Goal: Task Accomplishment & Management: Manage account settings

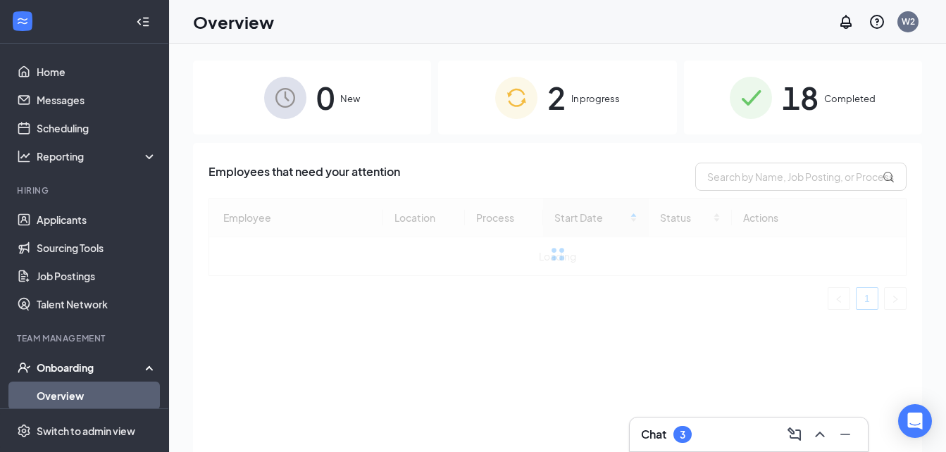
click at [511, 136] on div "0 New 2 In progress 18 Completed Employees that need your attention Employee Lo…" at bounding box center [557, 280] width 729 height 438
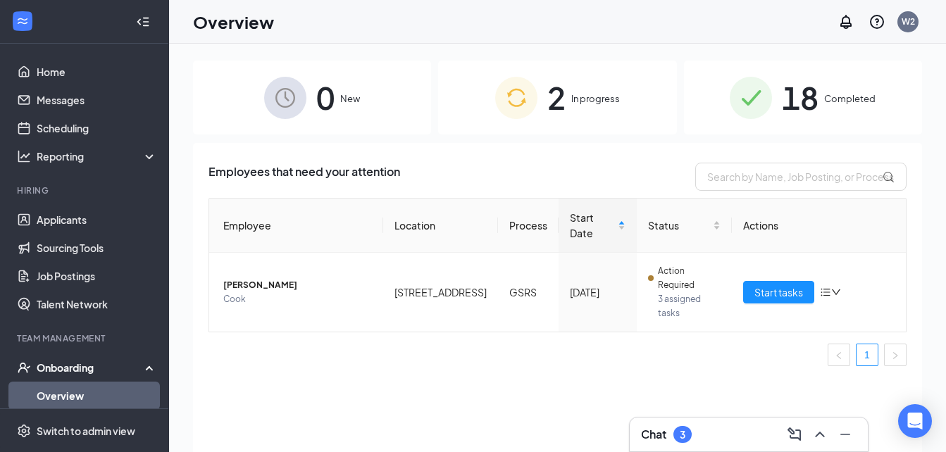
click at [543, 99] on div "2 In progress" at bounding box center [557, 98] width 238 height 74
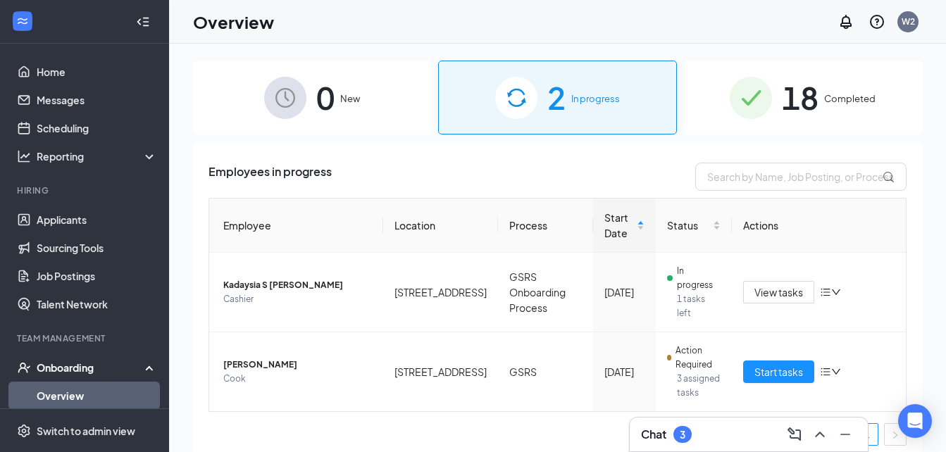
click at [335, 104] on div "0 New" at bounding box center [312, 98] width 238 height 74
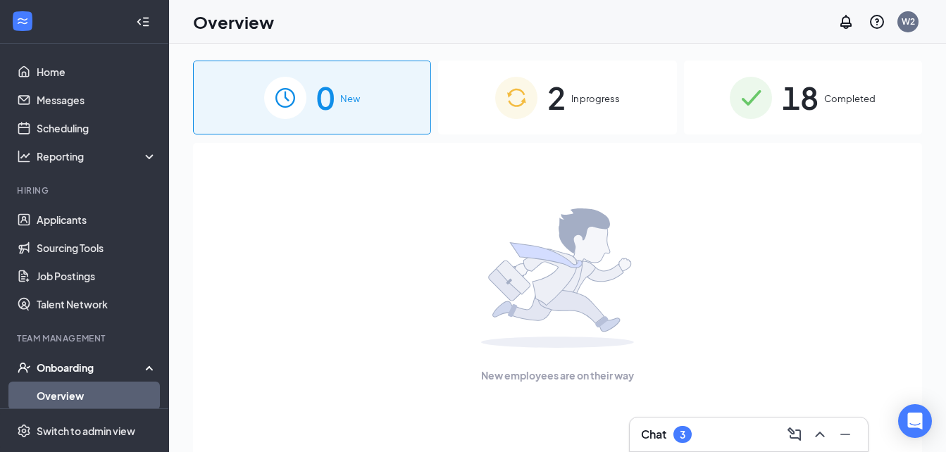
click at [556, 89] on span "2" at bounding box center [556, 97] width 18 height 49
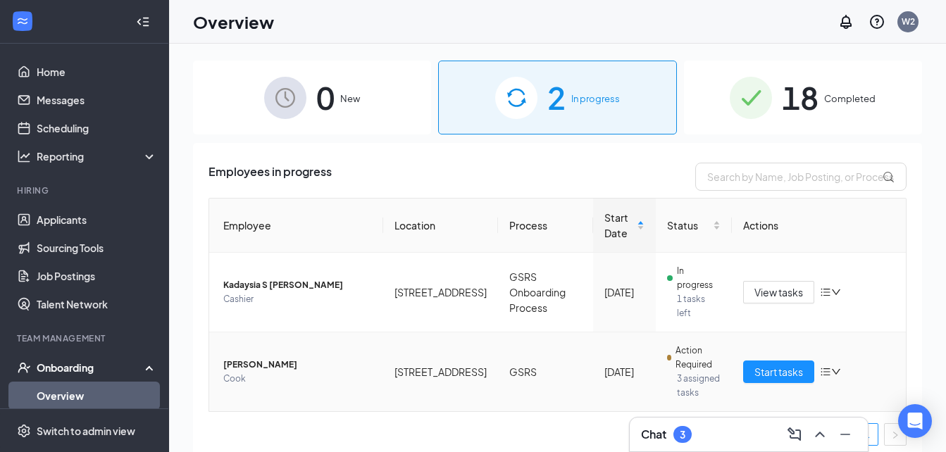
click at [841, 367] on icon "down" at bounding box center [836, 372] width 10 height 10
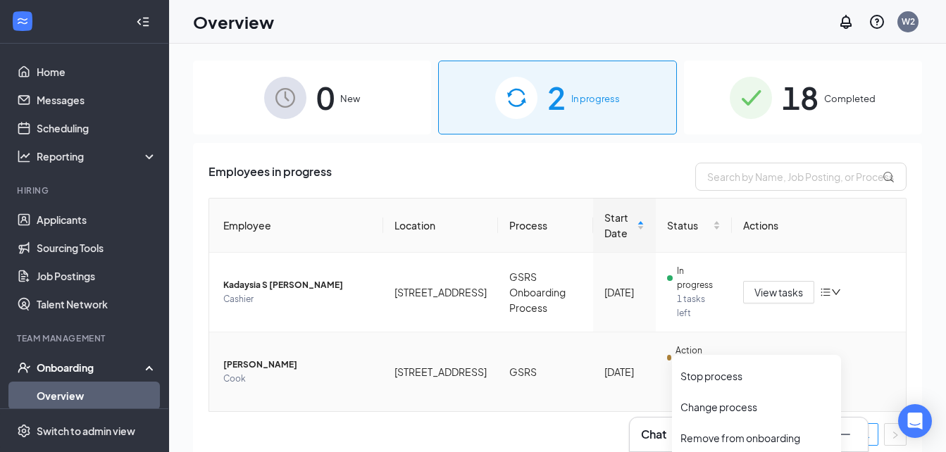
click at [392, 350] on td "[STREET_ADDRESS]" at bounding box center [440, 371] width 115 height 79
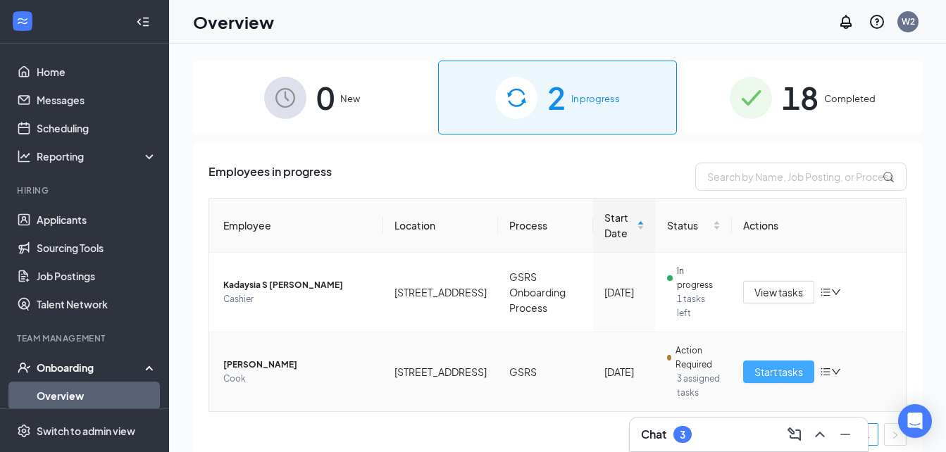
click at [782, 364] on span "Start tasks" at bounding box center [778, 371] width 49 height 15
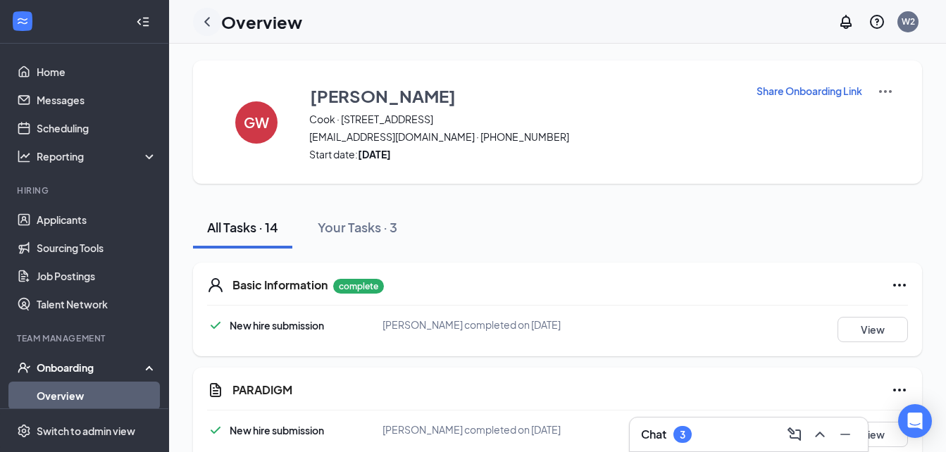
click at [208, 19] on icon "ChevronLeft" at bounding box center [207, 21] width 6 height 9
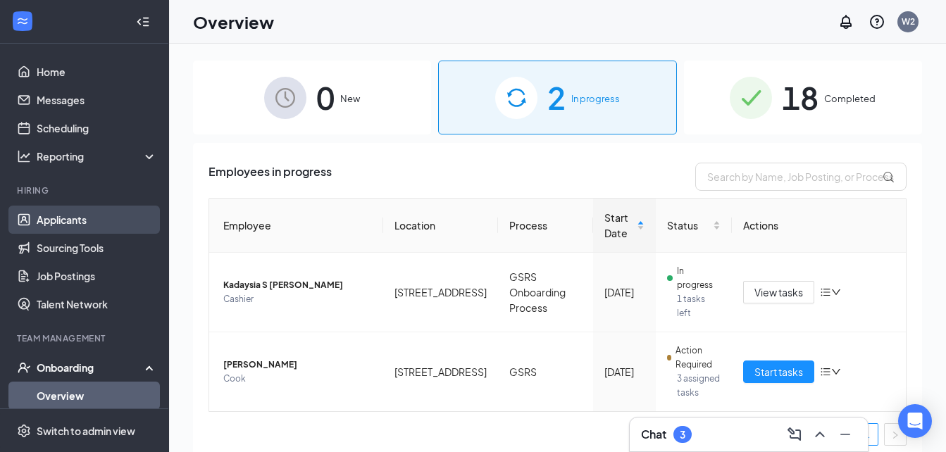
click at [80, 221] on link "Applicants" at bounding box center [97, 220] width 120 height 28
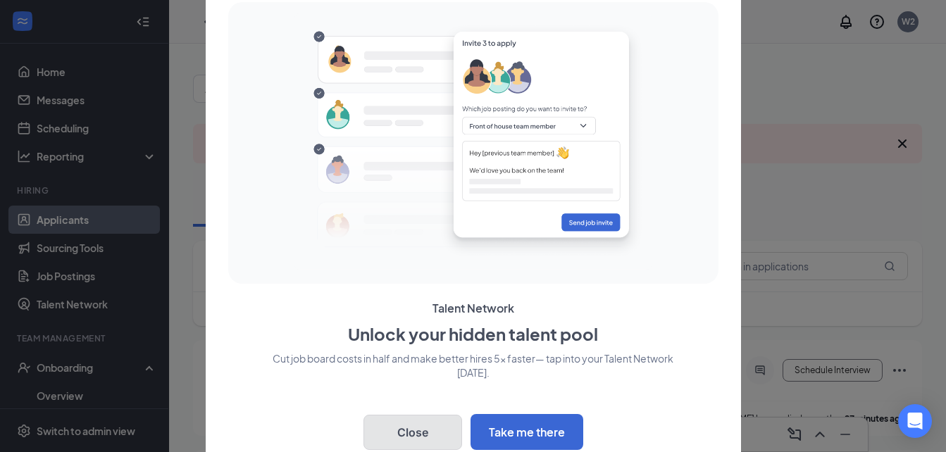
click at [430, 426] on button "Close" at bounding box center [412, 432] width 99 height 35
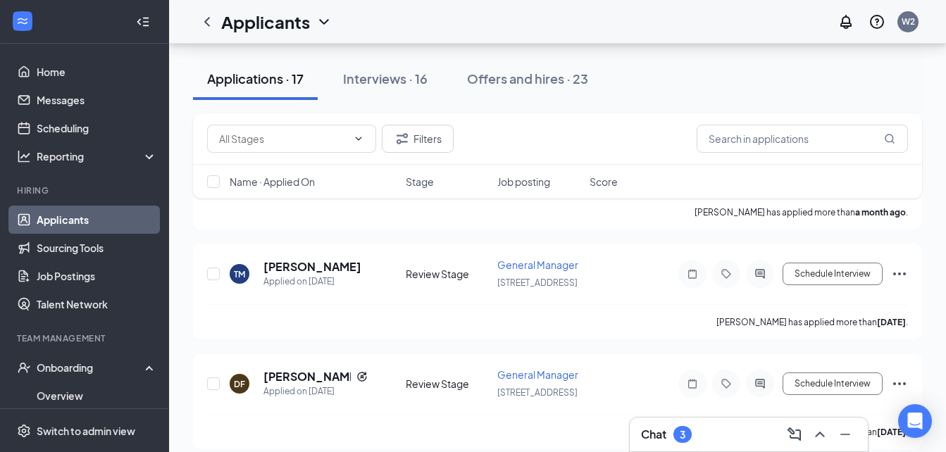
scroll to position [1759, 0]
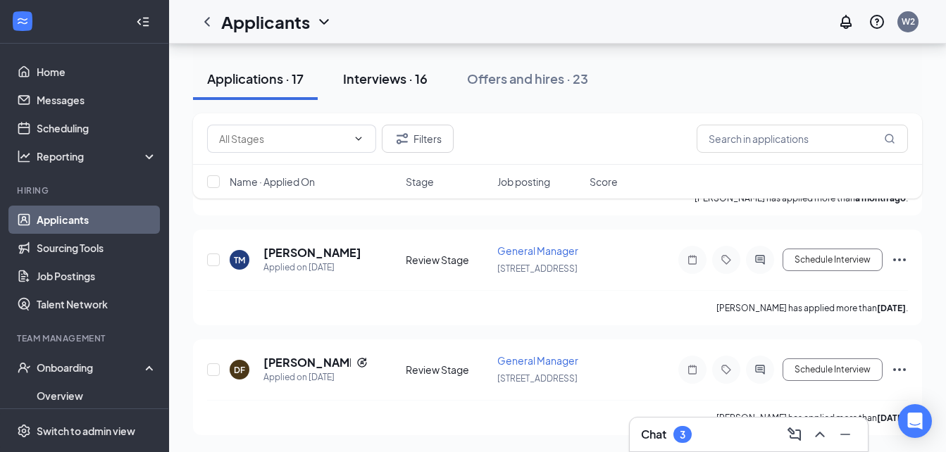
click at [404, 82] on div "Interviews · 16" at bounding box center [385, 79] width 85 height 18
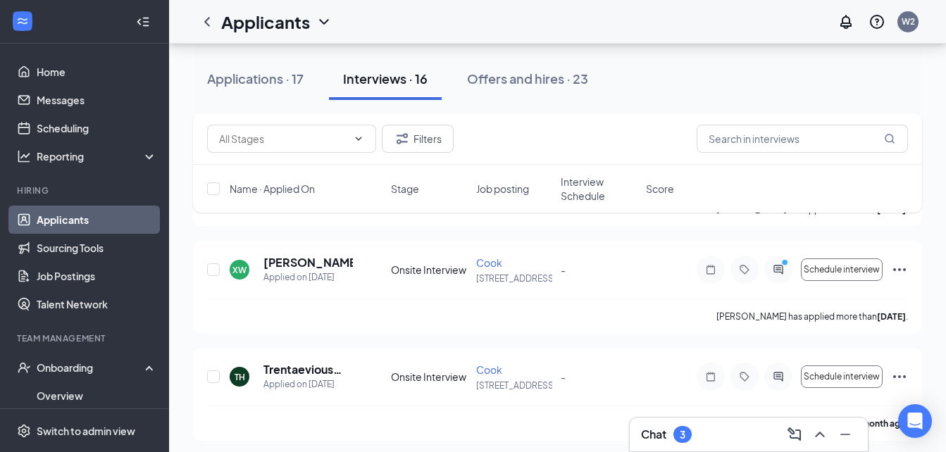
scroll to position [435, 0]
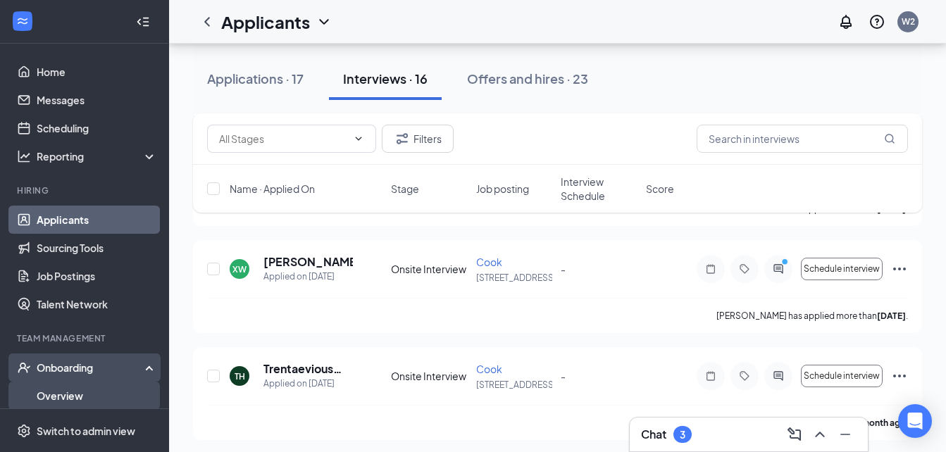
click at [49, 401] on link "Overview" at bounding box center [97, 396] width 120 height 28
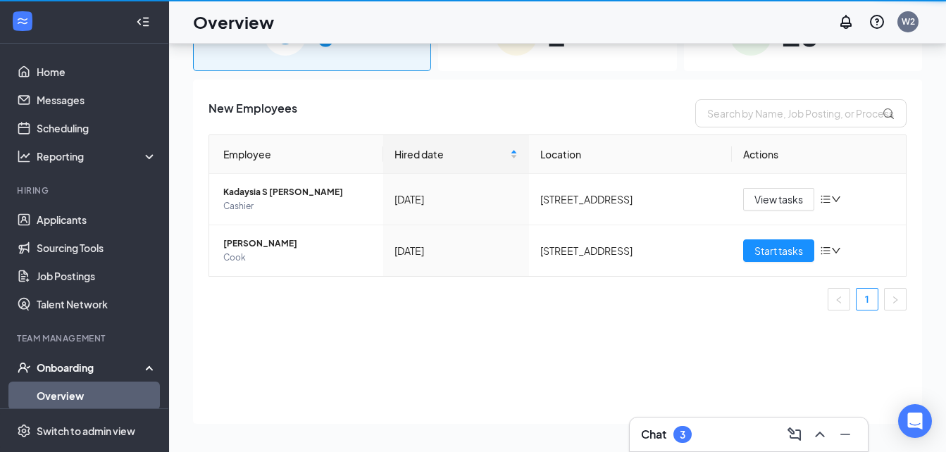
scroll to position [63, 0]
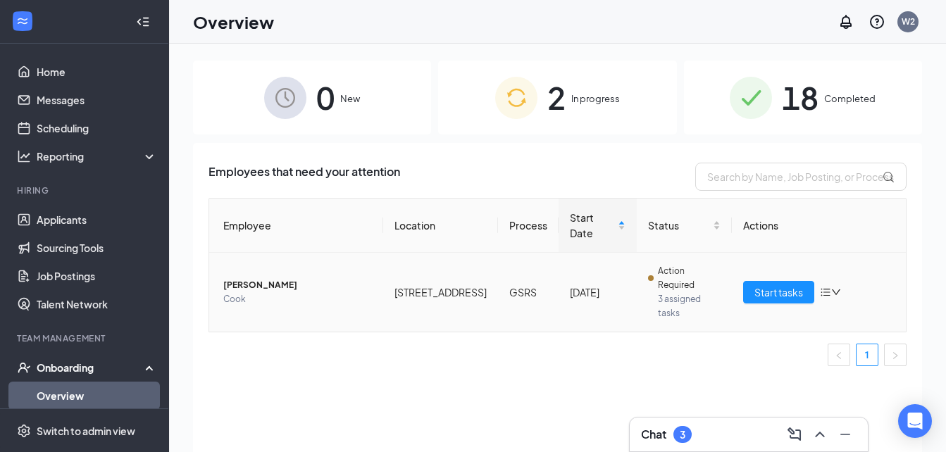
click at [834, 287] on icon "down" at bounding box center [836, 292] width 10 height 10
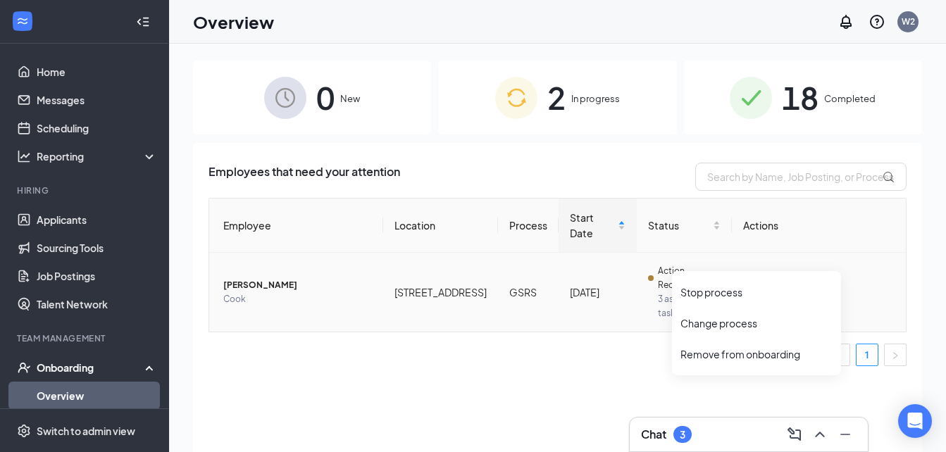
click at [778, 285] on span "Start tasks" at bounding box center [778, 292] width 49 height 15
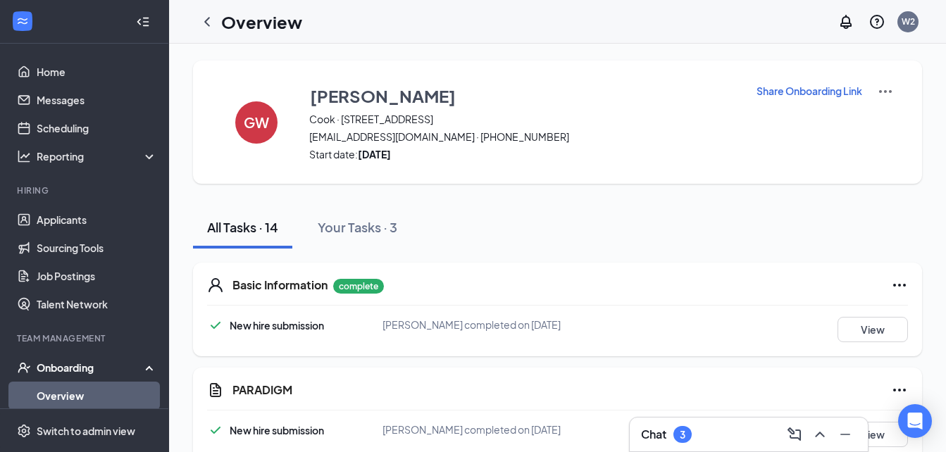
click at [815, 93] on p "Share Onboarding Link" at bounding box center [809, 91] width 106 height 14
type textarea "Hi [PERSON_NAME], This is a gentle reminder to complete your onboarding before …"
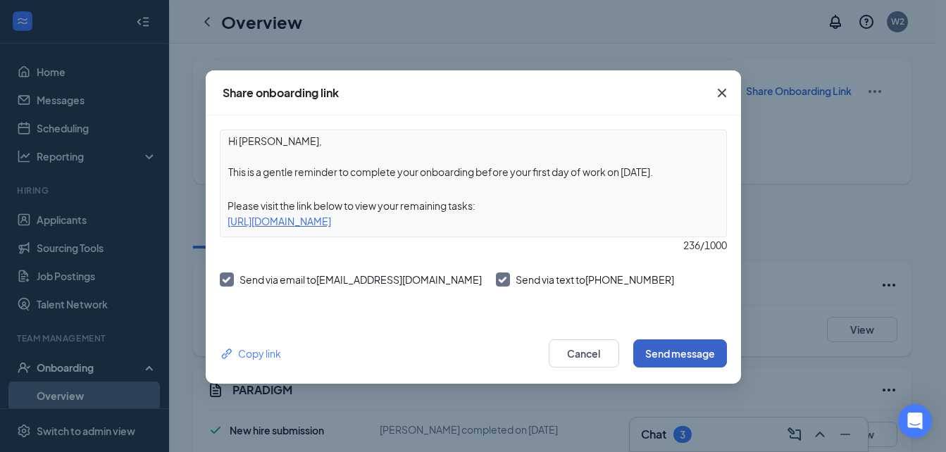
click at [677, 357] on button "Send message" at bounding box center [680, 353] width 94 height 28
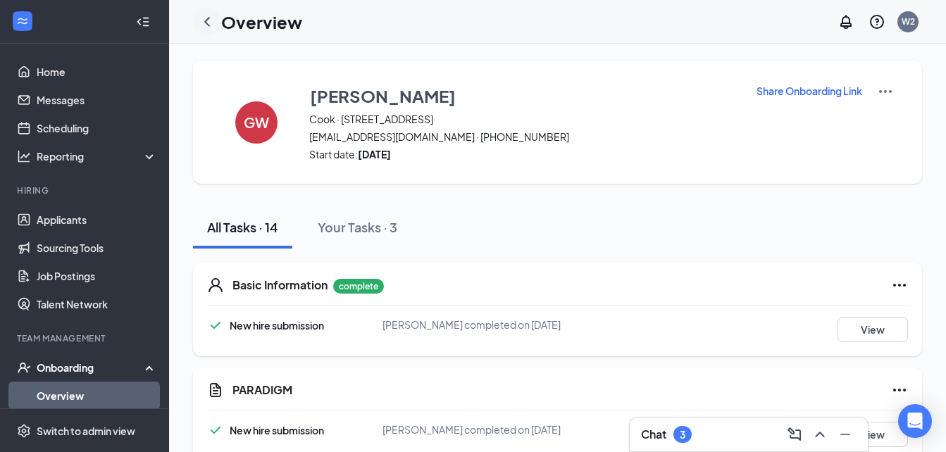
click at [202, 19] on icon "ChevronLeft" at bounding box center [207, 21] width 17 height 17
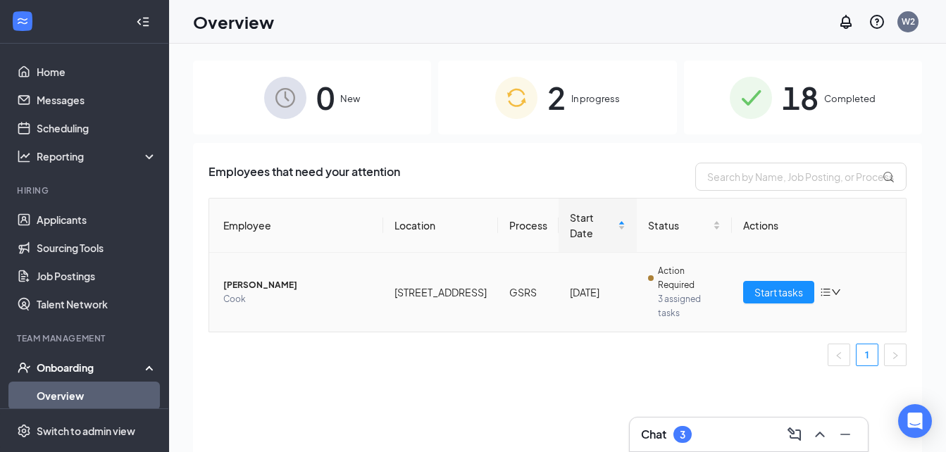
click at [261, 292] on span "Cook" at bounding box center [297, 299] width 149 height 14
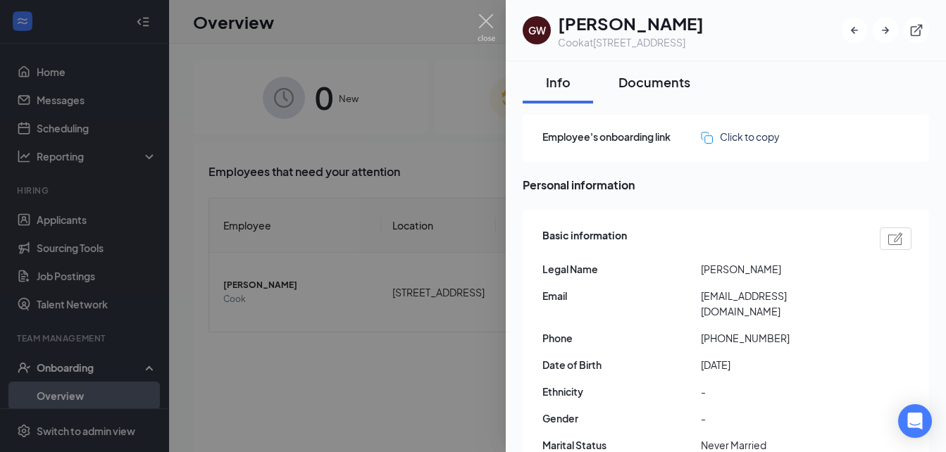
click at [658, 89] on div "Documents" at bounding box center [654, 82] width 72 height 18
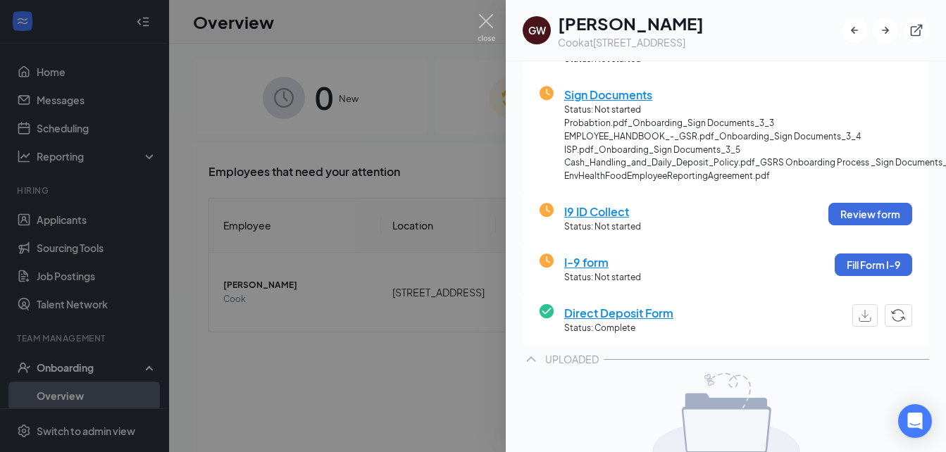
scroll to position [256, 0]
click at [891, 314] on img "button" at bounding box center [898, 314] width 15 height 13
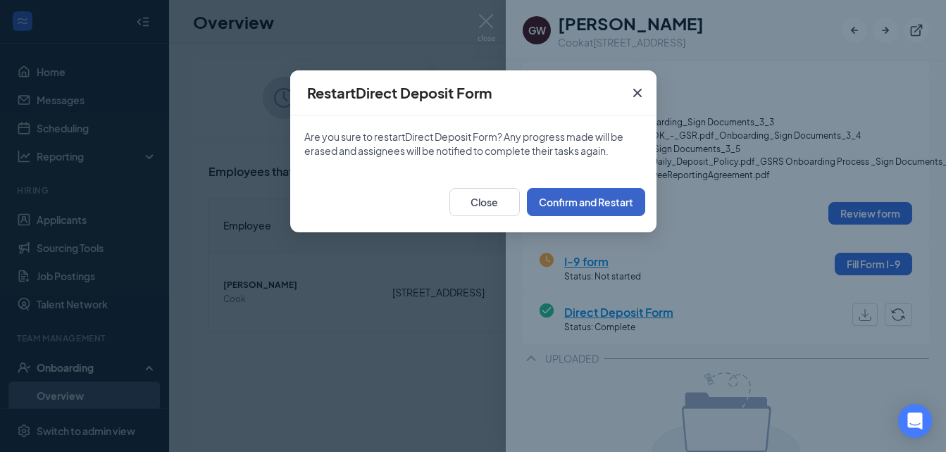
click at [582, 206] on button "Confirm and Restart" at bounding box center [586, 202] width 118 height 28
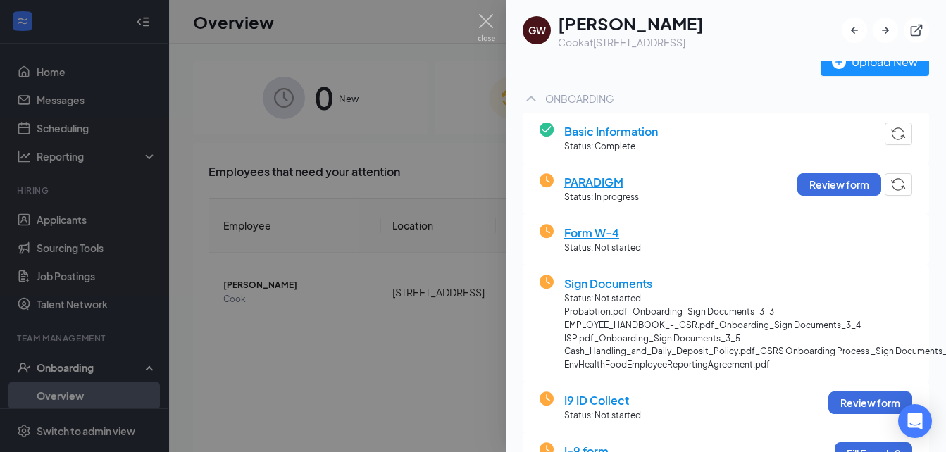
scroll to position [66, 0]
click at [891, 183] on img "button" at bounding box center [898, 185] width 15 height 13
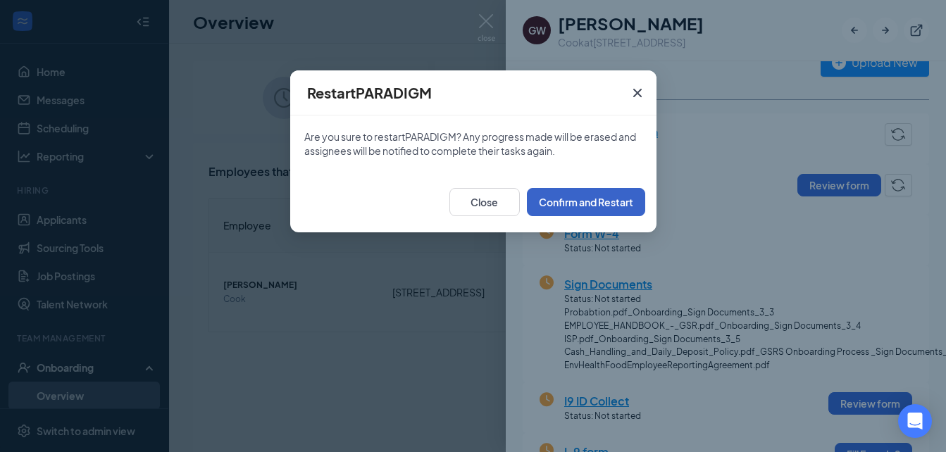
click at [597, 205] on button "Confirm and Restart" at bounding box center [586, 202] width 118 height 28
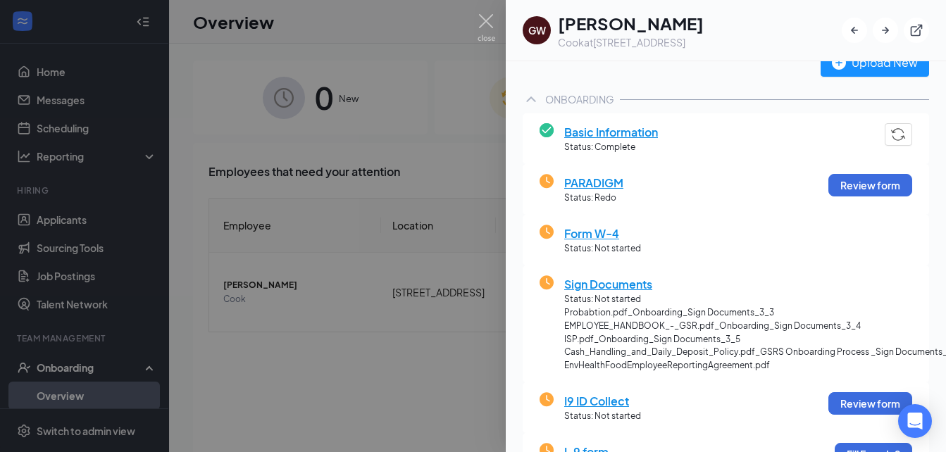
scroll to position [0, 0]
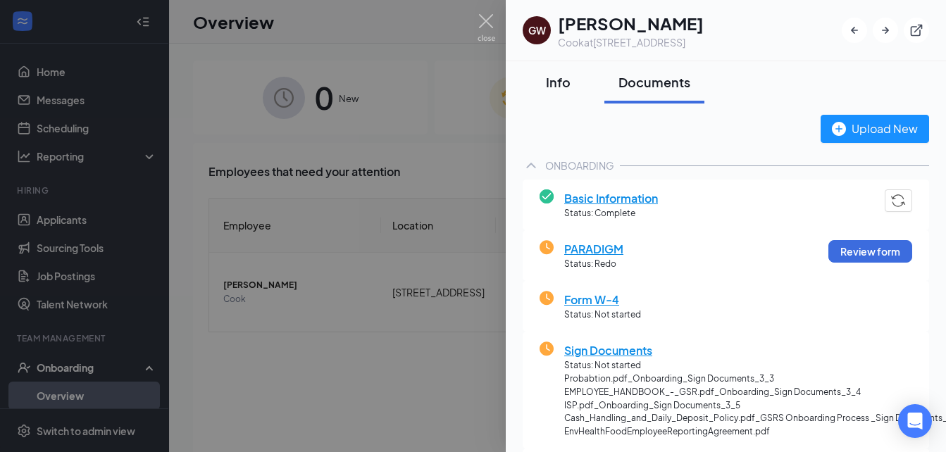
click at [556, 81] on div "Info" at bounding box center [558, 82] width 42 height 18
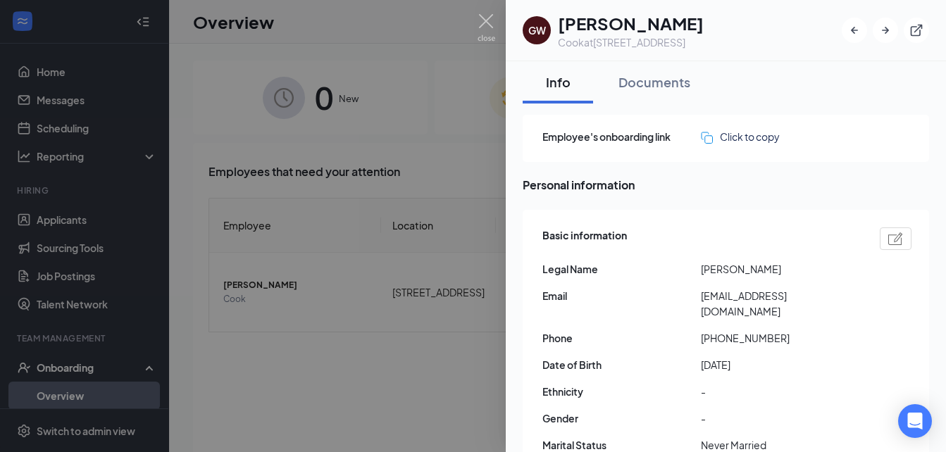
scroll to position [63, 0]
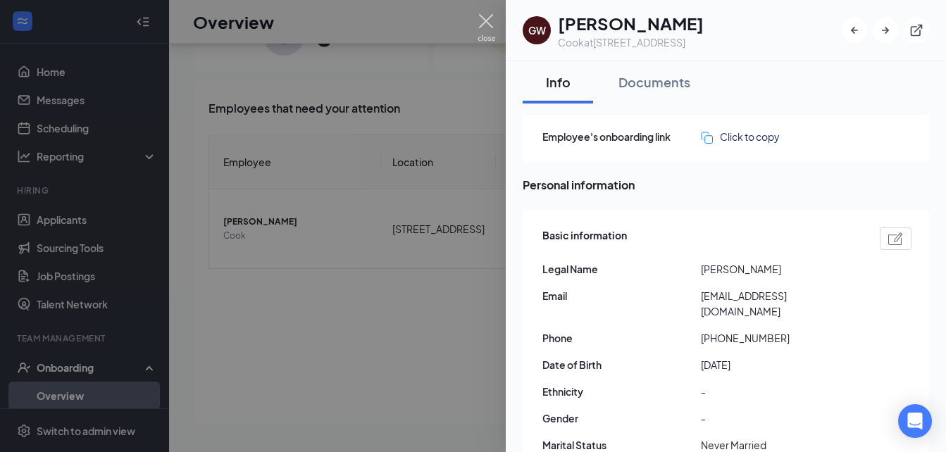
click at [482, 31] on img at bounding box center [487, 27] width 18 height 27
